Goal: Transaction & Acquisition: Purchase product/service

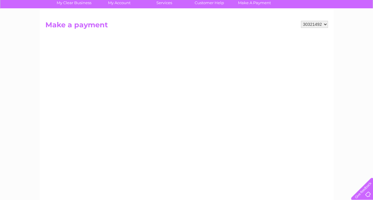
scroll to position [47, 0]
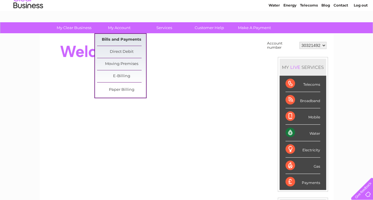
click at [114, 38] on link "Bills and Payments" at bounding box center [121, 40] width 49 height 12
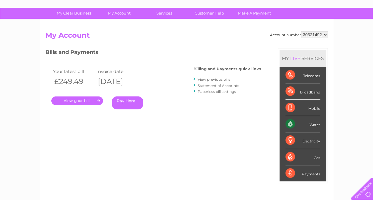
click at [122, 99] on link "Pay Here" at bounding box center [127, 103] width 31 height 13
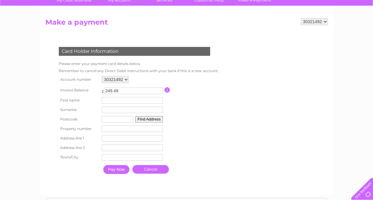
scroll to position [50, 0]
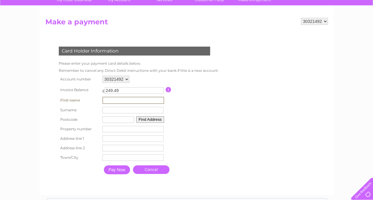
click at [126, 99] on input "text" at bounding box center [133, 100] width 62 height 7
type input "[PERSON_NAME]"
type input "Jubin"
type input "G14 9DU"
type input "87"
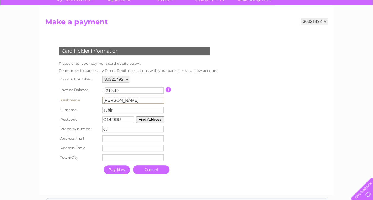
type input "[GEOGRAPHIC_DATA]"
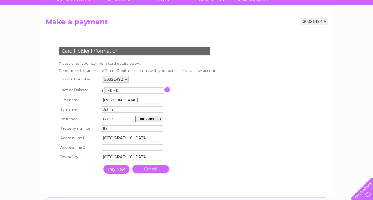
click at [125, 171] on input "Pay Now" at bounding box center [116, 169] width 26 height 9
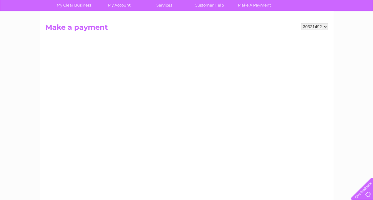
scroll to position [44, 0]
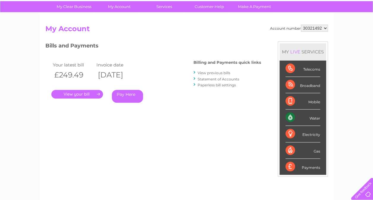
scroll to position [37, 0]
